Goal: Information Seeking & Learning: Learn about a topic

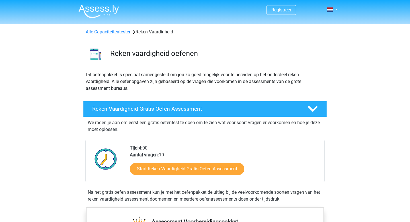
scroll to position [34, 0]
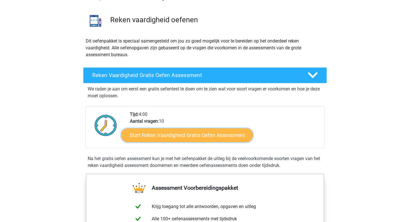
click at [182, 134] on link "Start Reken Vaardigheid Gratis Oefen Assessment" at bounding box center [187, 135] width 132 height 14
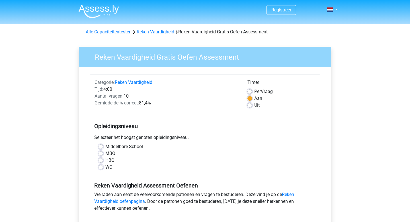
click at [127, 148] on label "Middelbare School" at bounding box center [124, 146] width 38 height 7
click at [103, 148] on input "Middelbare School" at bounding box center [101, 146] width 5 height 6
radio input "true"
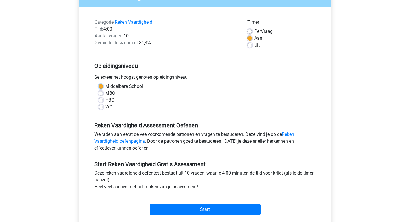
scroll to position [63, 0]
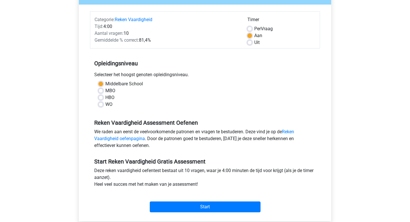
click at [109, 92] on label "MBO" at bounding box center [110, 90] width 10 height 7
click at [103, 92] on input "MBO" at bounding box center [101, 90] width 5 height 6
radio input "true"
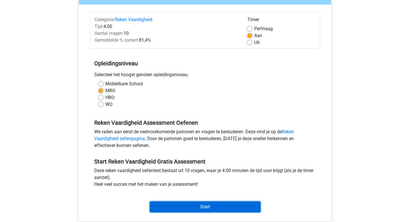
click at [204, 205] on input "Start" at bounding box center [205, 206] width 111 height 11
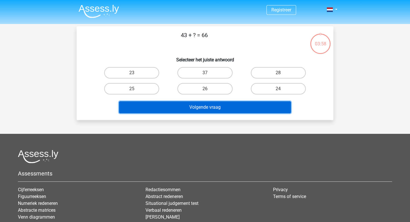
click at [203, 110] on button "Volgende vraag" at bounding box center [205, 107] width 172 height 12
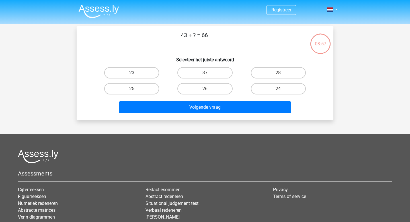
click at [144, 73] on label "23" at bounding box center [131, 72] width 55 height 11
click at [136, 73] on input "23" at bounding box center [134, 75] width 4 height 4
radio input "true"
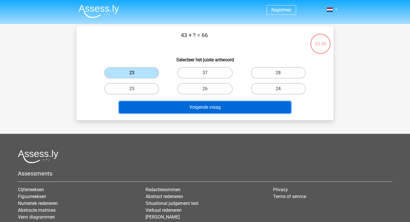
click at [188, 109] on button "Volgende vraag" at bounding box center [205, 107] width 172 height 12
click at [192, 110] on button "Volgende vraag" at bounding box center [205, 107] width 172 height 12
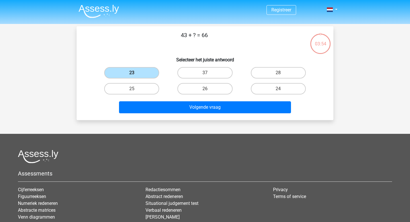
click at [140, 71] on label "23" at bounding box center [131, 72] width 55 height 11
click at [136, 73] on input "23" at bounding box center [134, 75] width 4 height 4
click at [141, 73] on label "23" at bounding box center [131, 72] width 55 height 11
click at [136, 73] on input "23" at bounding box center [134, 75] width 4 height 4
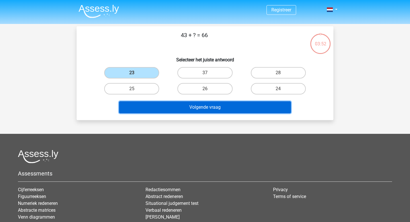
click at [186, 104] on button "Volgende vraag" at bounding box center [205, 107] width 172 height 12
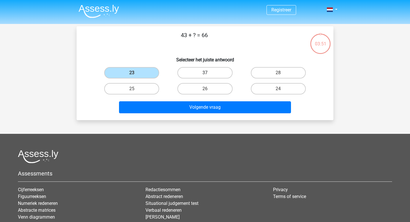
click at [199, 76] on label "37" at bounding box center [204, 72] width 55 height 11
click at [205, 76] on input "37" at bounding box center [207, 75] width 4 height 4
radio input "true"
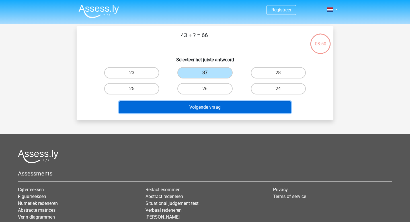
click at [217, 102] on button "Volgende vraag" at bounding box center [205, 107] width 172 height 12
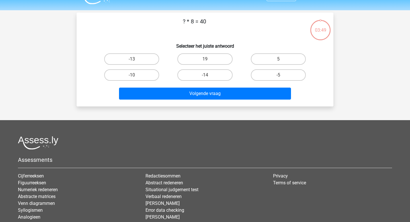
scroll to position [26, 0]
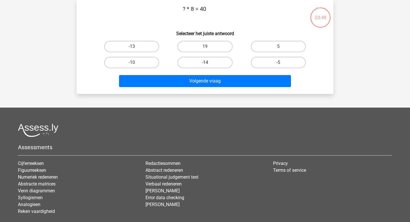
click at [206, 62] on label "-14" at bounding box center [204, 62] width 55 height 11
click at [206, 62] on input "-14" at bounding box center [207, 64] width 4 height 4
radio input "true"
click at [216, 88] on div "Volgende vraag" at bounding box center [205, 82] width 220 height 14
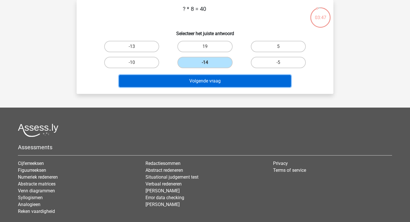
click at [216, 84] on button "Volgende vraag" at bounding box center [205, 81] width 172 height 12
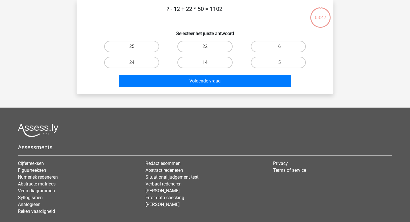
click at [214, 68] on div "14" at bounding box center [204, 62] width 73 height 16
click at [214, 66] on label "14" at bounding box center [204, 62] width 55 height 11
click at [209, 66] on input "14" at bounding box center [207, 64] width 4 height 4
radio input "true"
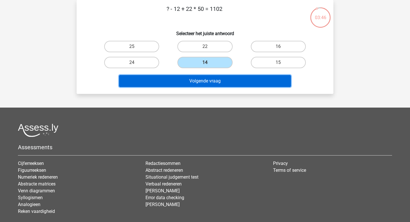
click at [214, 77] on button "Volgende vraag" at bounding box center [205, 81] width 172 height 12
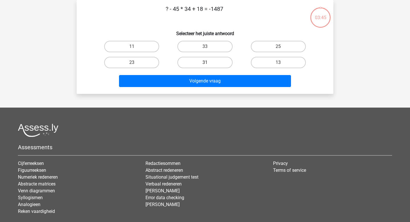
click at [213, 65] on label "31" at bounding box center [204, 62] width 55 height 11
click at [209, 65] on input "31" at bounding box center [207, 64] width 4 height 4
radio input "true"
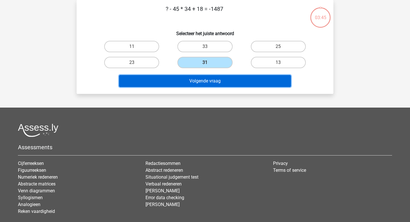
click at [213, 75] on button "Volgende vraag" at bounding box center [205, 81] width 172 height 12
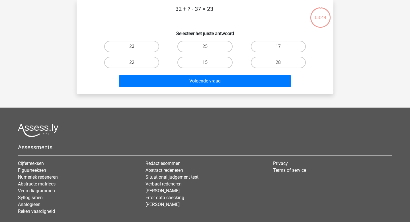
click at [213, 60] on label "15" at bounding box center [204, 62] width 55 height 11
click at [209, 62] on input "15" at bounding box center [207, 64] width 4 height 4
radio input "true"
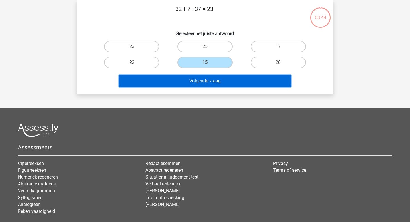
click at [213, 77] on button "Volgende vraag" at bounding box center [205, 81] width 172 height 12
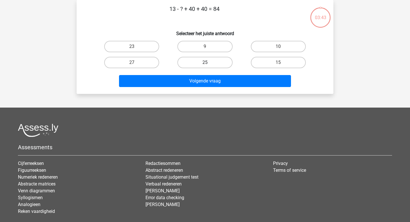
click at [213, 62] on label "25" at bounding box center [204, 62] width 55 height 11
click at [209, 62] on input "25" at bounding box center [207, 64] width 4 height 4
radio input "true"
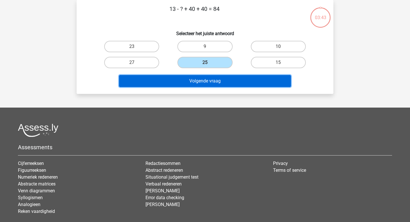
click at [213, 80] on button "Volgende vraag" at bounding box center [205, 81] width 172 height 12
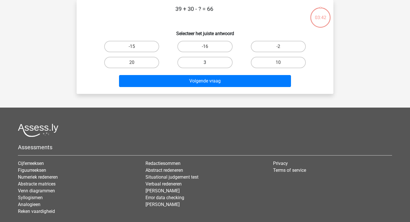
click at [212, 67] on label "3" at bounding box center [204, 62] width 55 height 11
click at [209, 66] on input "3" at bounding box center [207, 64] width 4 height 4
radio input "true"
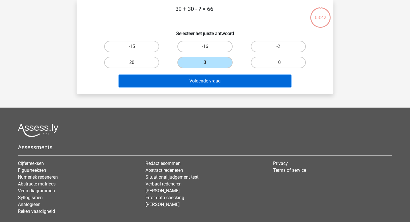
click at [212, 82] on button "Volgende vraag" at bounding box center [205, 81] width 172 height 12
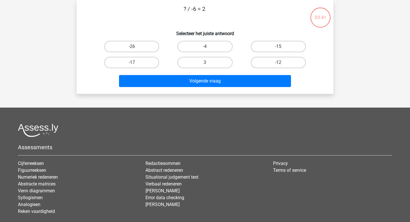
click at [212, 66] on label "3" at bounding box center [204, 62] width 55 height 11
click at [209, 66] on input "3" at bounding box center [207, 64] width 4 height 4
radio input "true"
